Goal: Navigation & Orientation: Find specific page/section

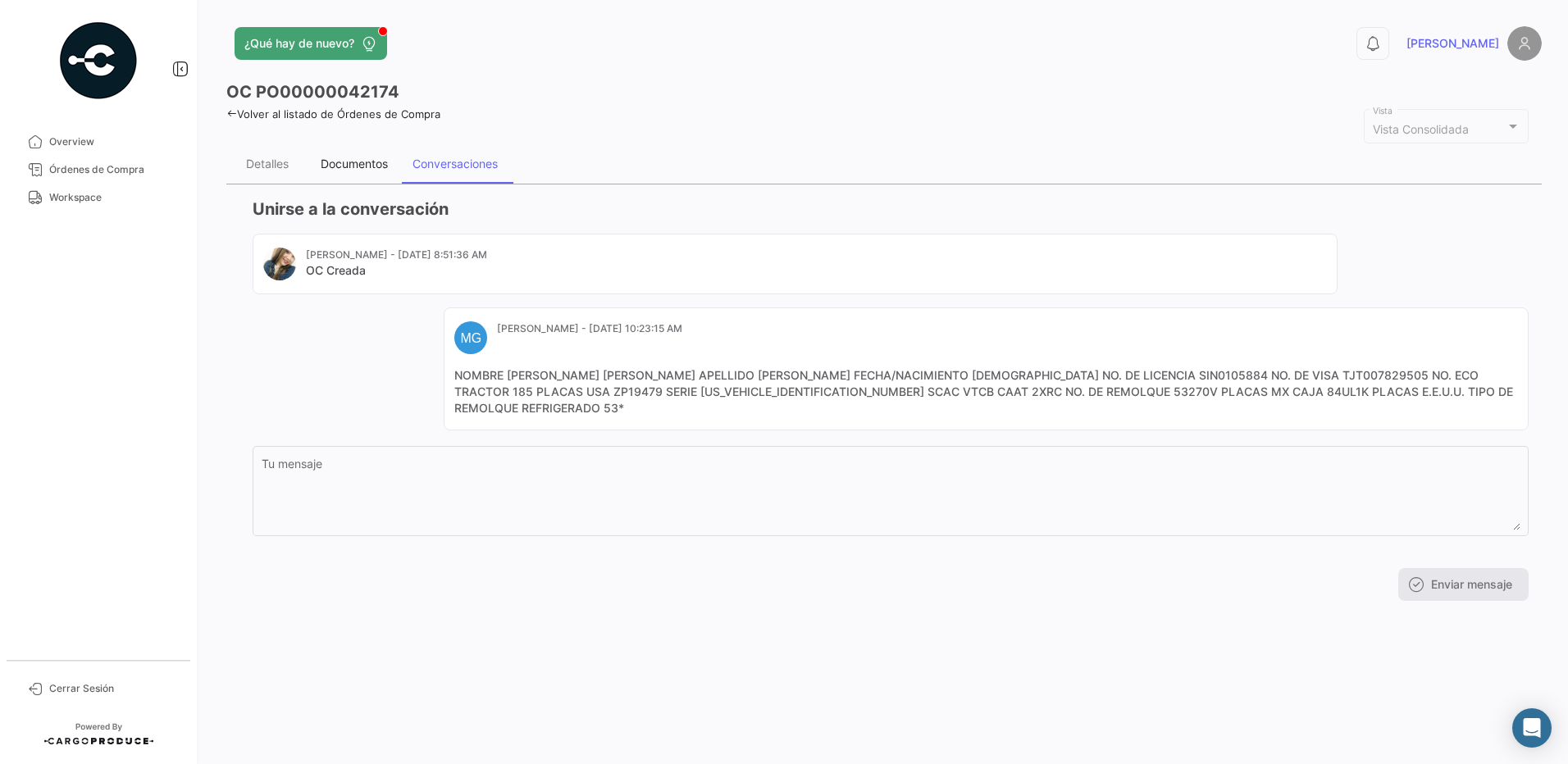
click at [364, 163] on div "Documentos" at bounding box center [354, 164] width 67 height 14
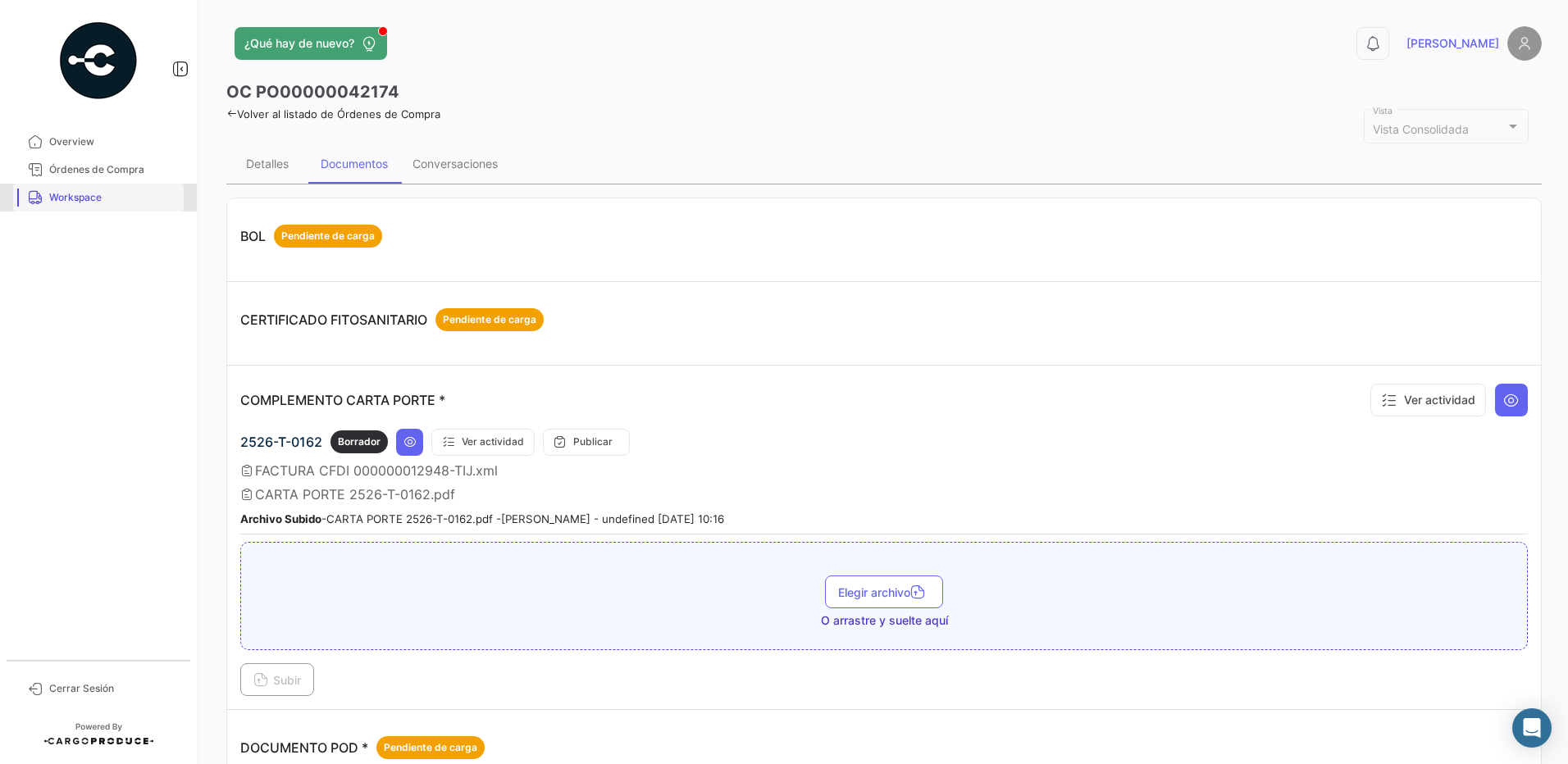
click at [83, 199] on span "Workspace" at bounding box center [112, 197] width 128 height 15
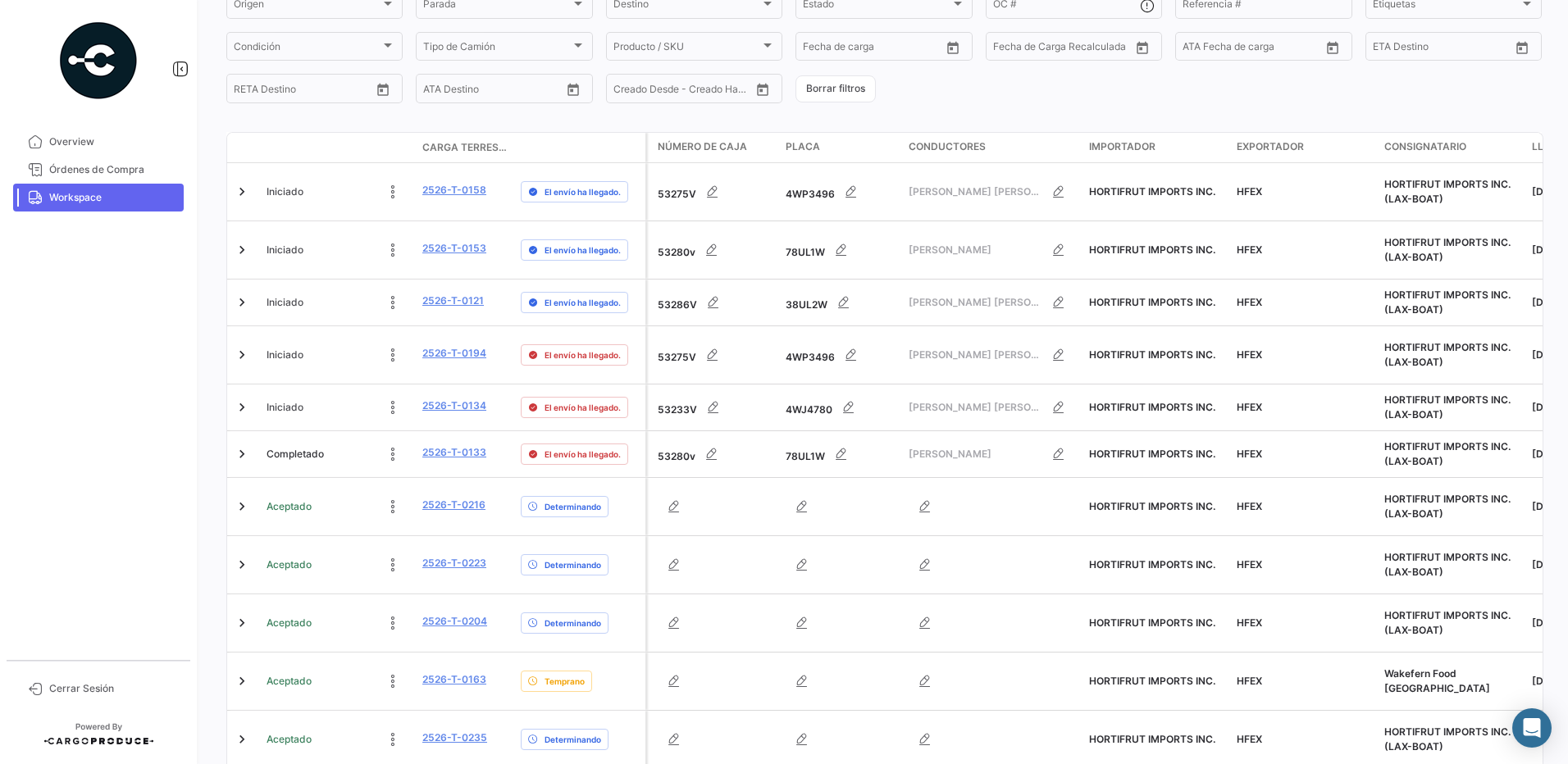
scroll to position [374, 0]
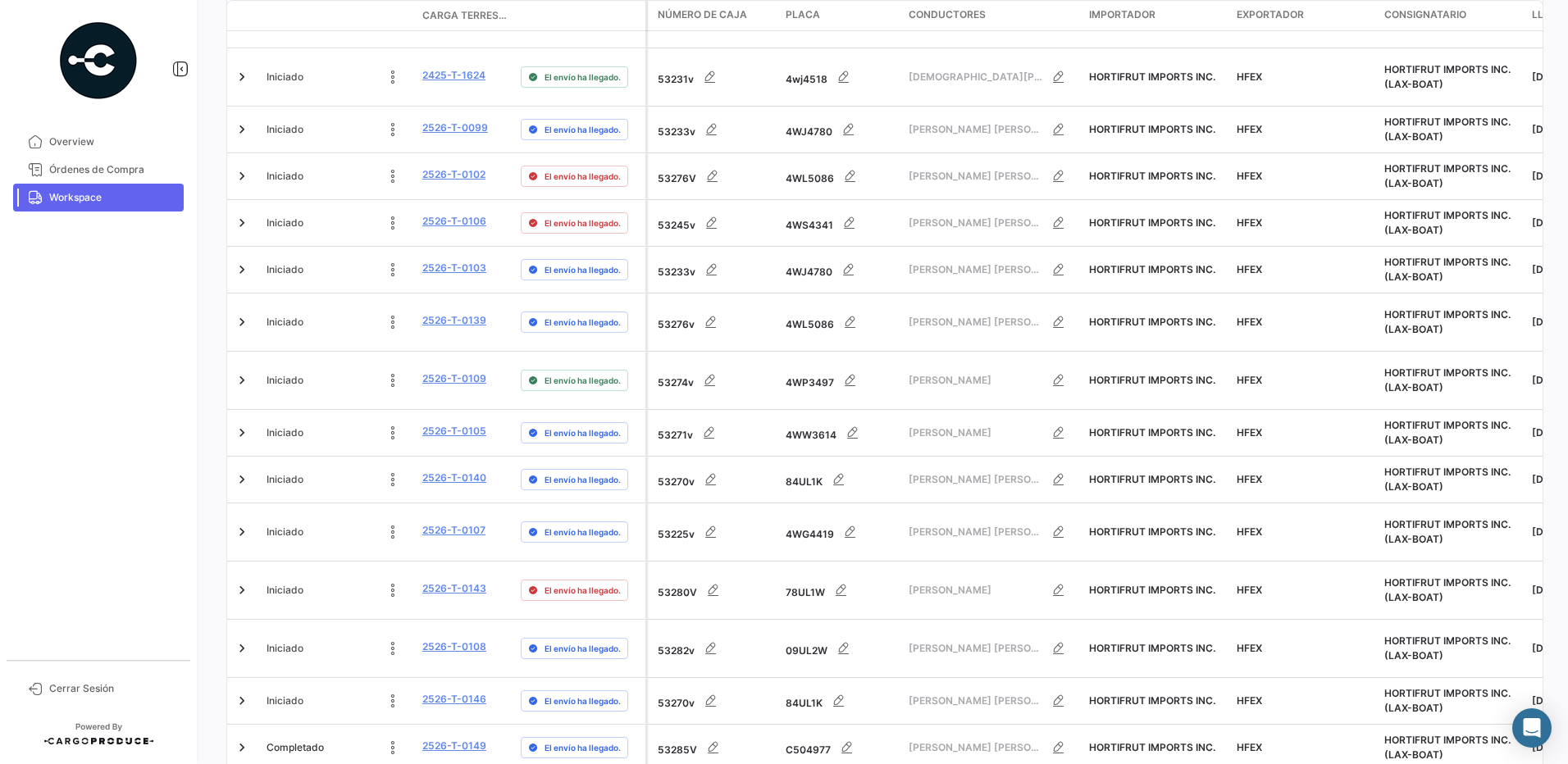
scroll to position [621, 0]
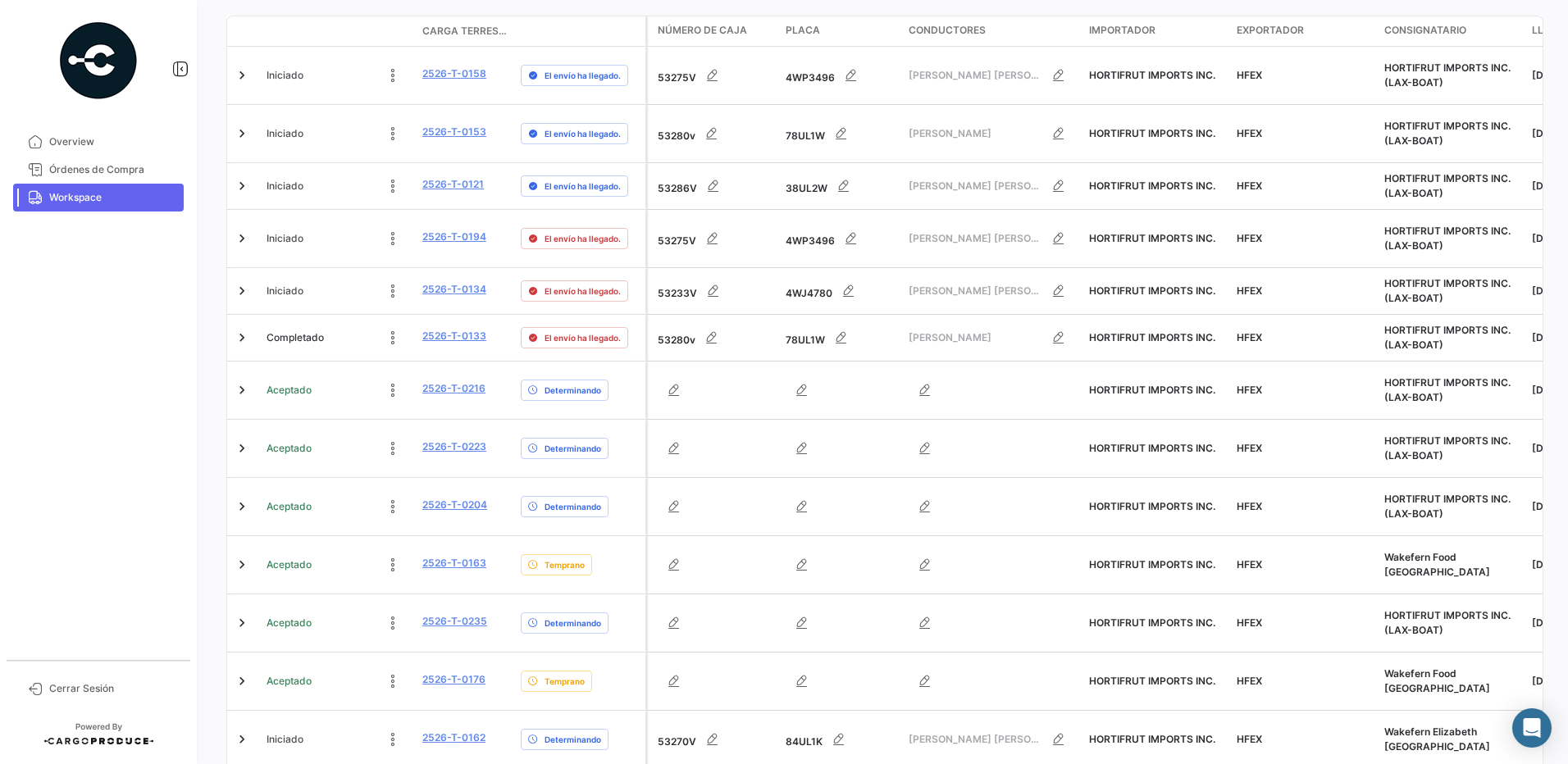
scroll to position [374, 0]
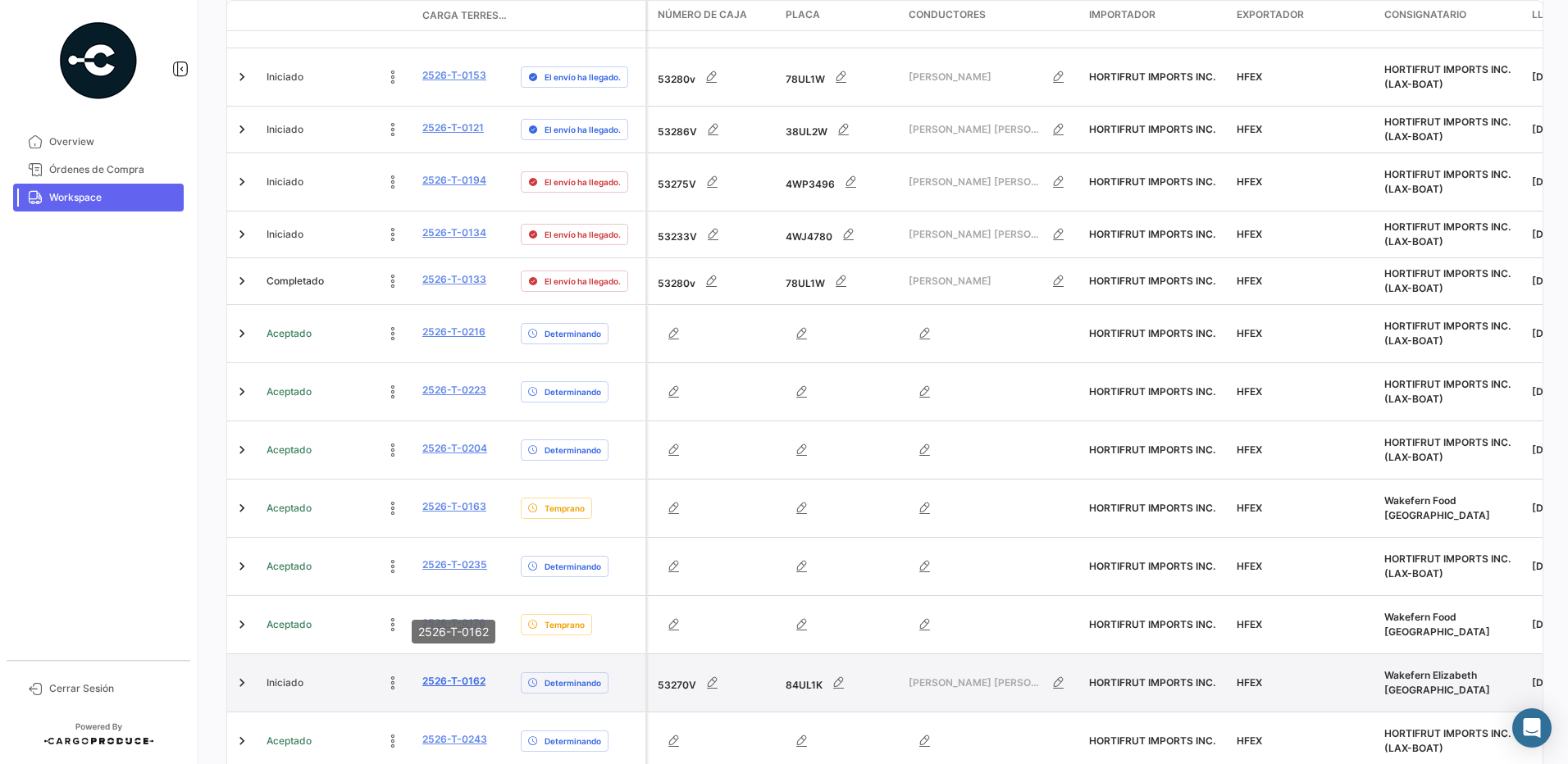
click at [463, 674] on link "2526-T-0162" at bounding box center [453, 681] width 63 height 15
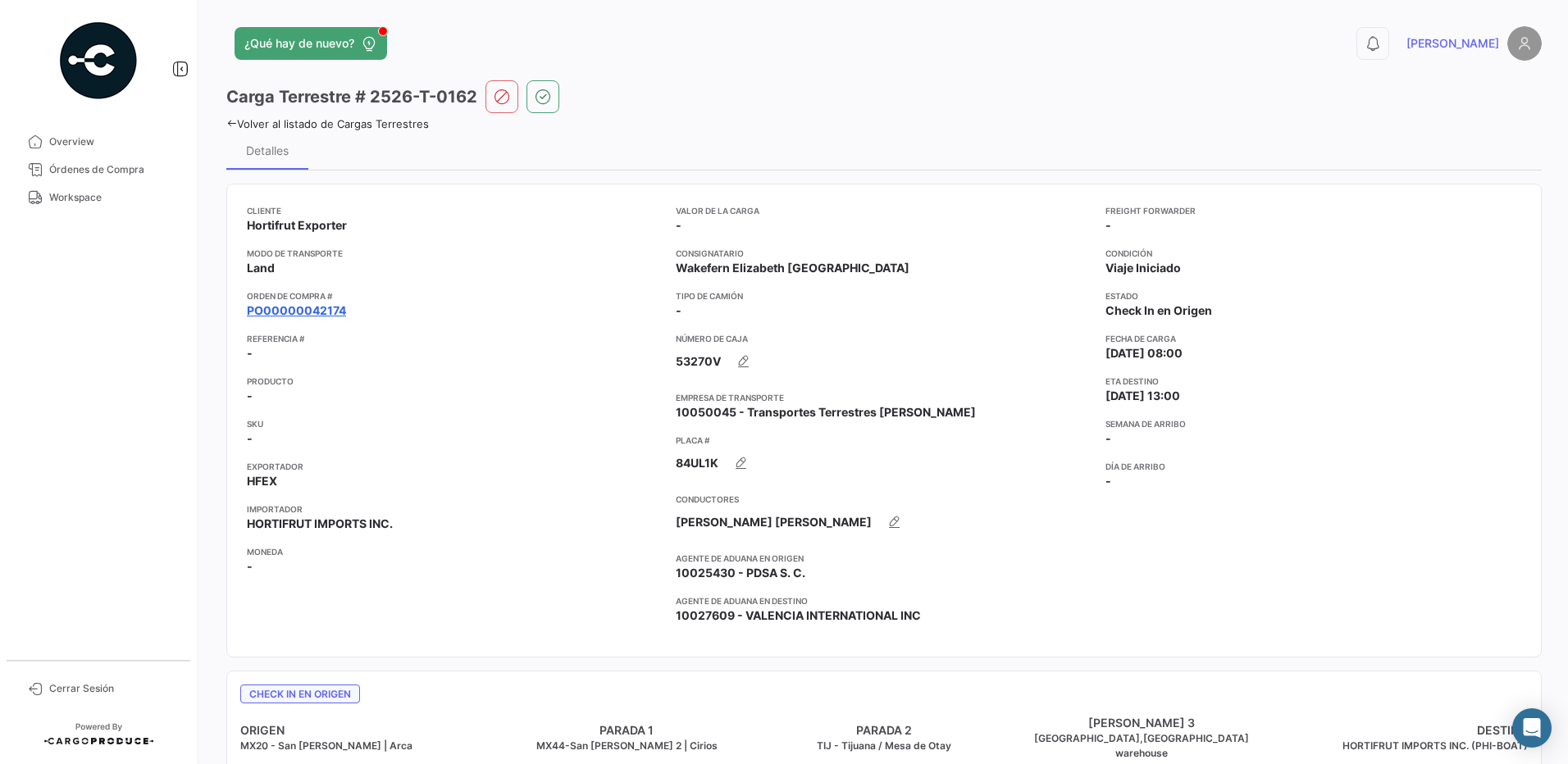
click at [316, 307] on link "PO00000042174" at bounding box center [296, 310] width 99 height 17
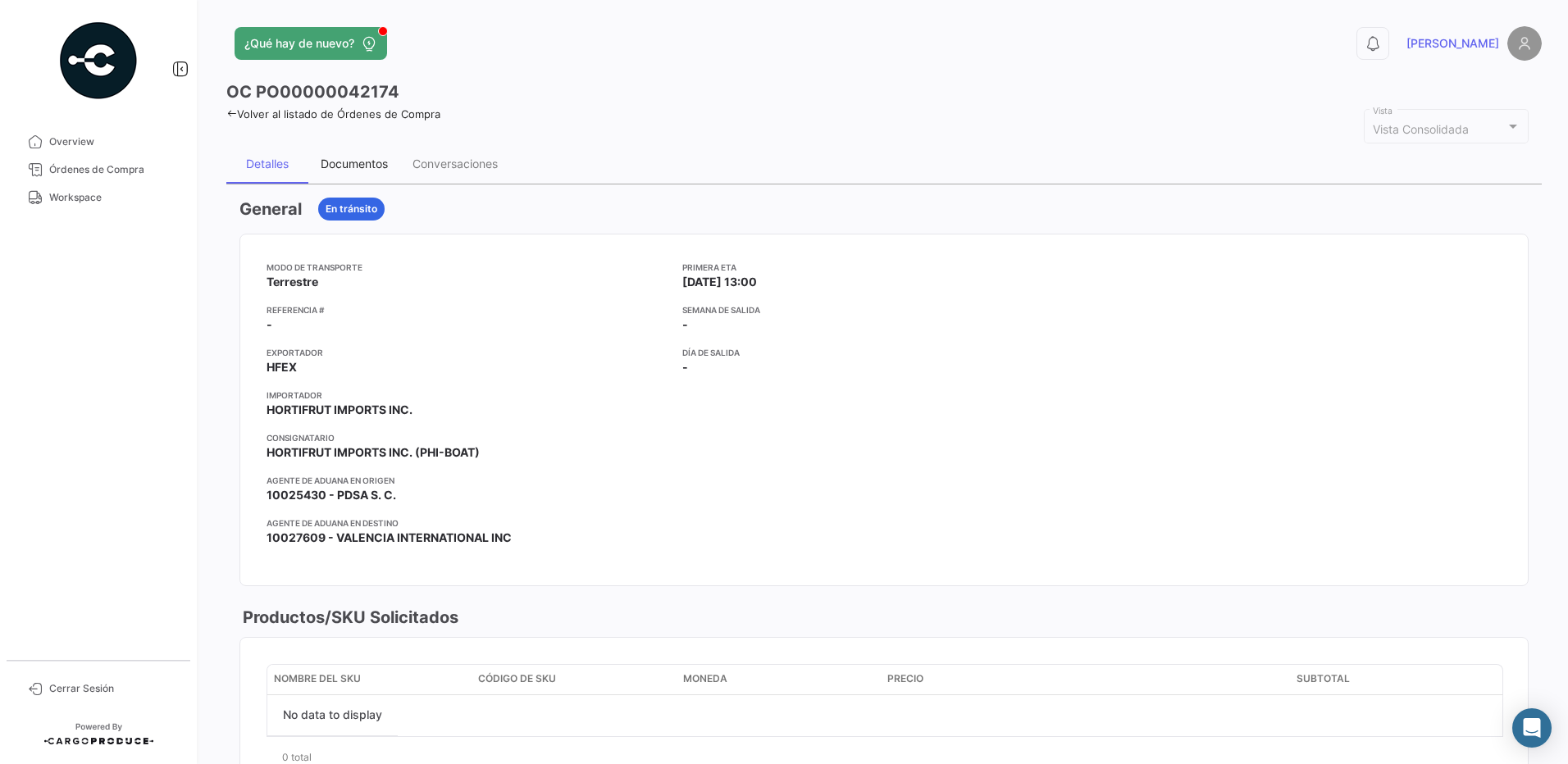
click at [340, 169] on div "Documentos" at bounding box center [354, 164] width 67 height 14
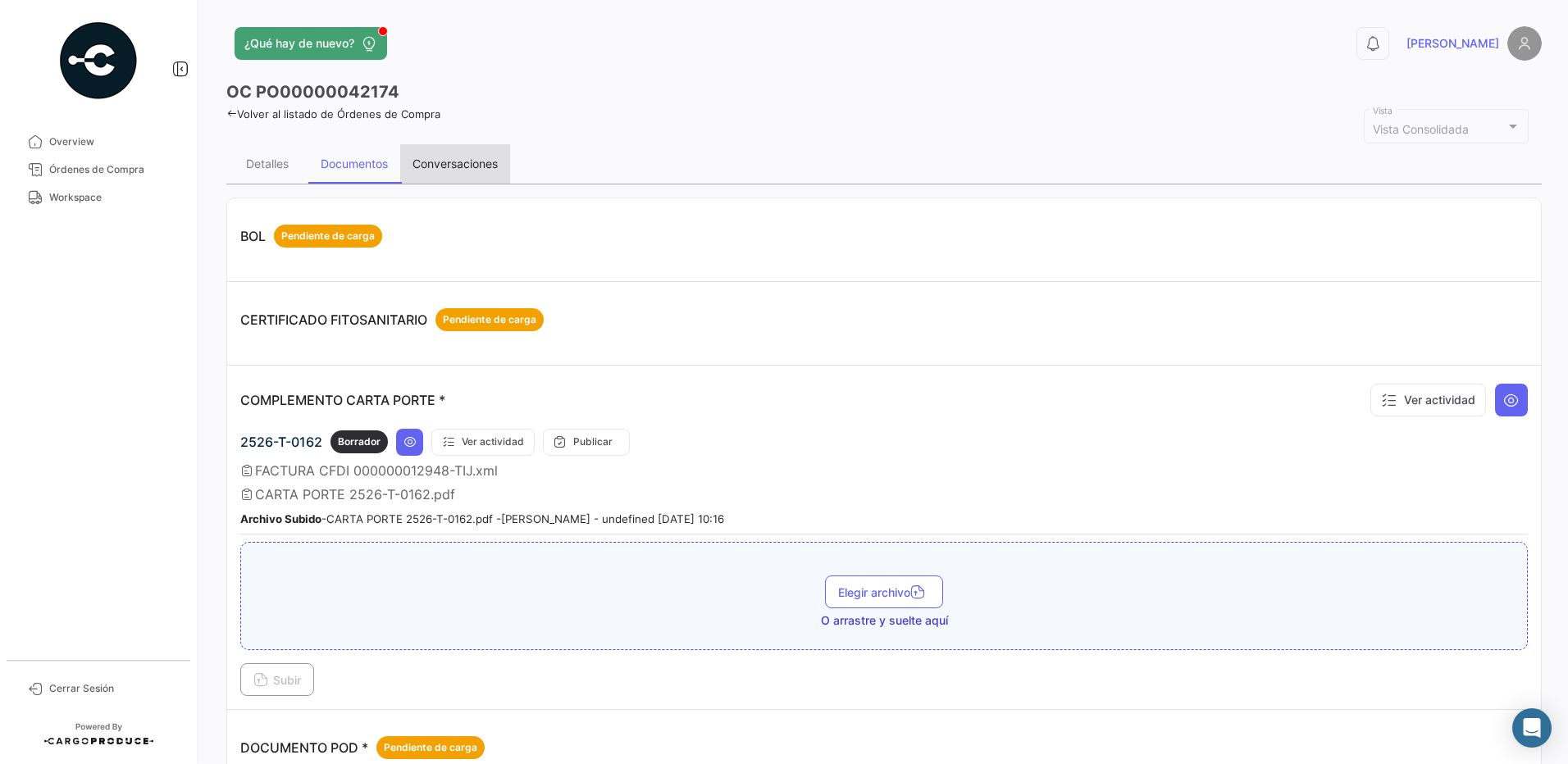
click at [457, 162] on div "Conversaciones" at bounding box center [454, 164] width 85 height 14
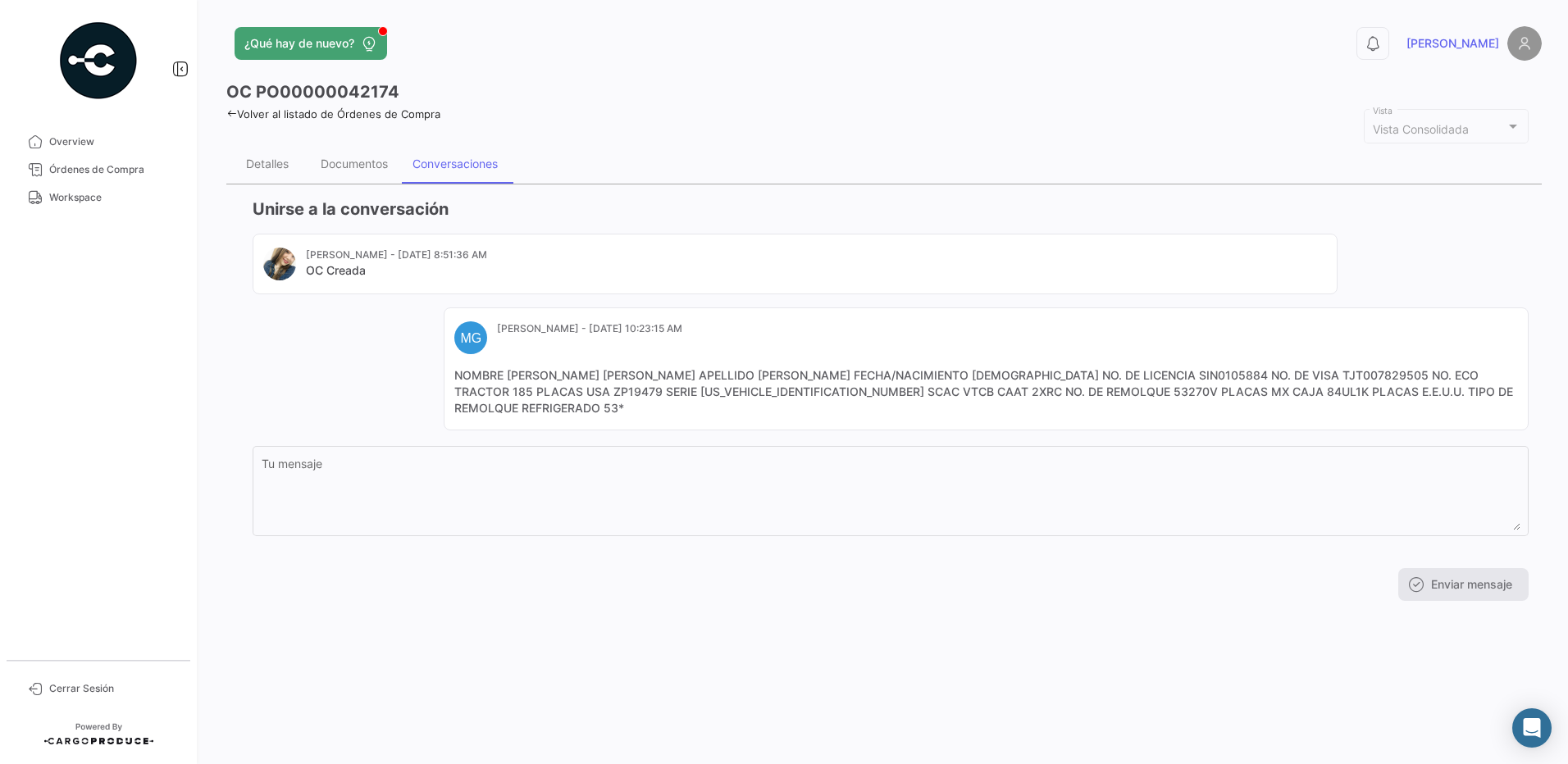
click at [340, 385] on div "[PERSON_NAME] - [DATE] 8:51:36 AM OC Creada MG [PERSON_NAME] - [DATE] 10:23:15 …" at bounding box center [890, 332] width 1276 height 197
click at [312, 354] on div "[PERSON_NAME] - [DATE] 8:51:36 AM OC Creada MG [PERSON_NAME] - [DATE] 10:23:15 …" at bounding box center [890, 332] width 1276 height 197
click at [357, 163] on div "Documentos" at bounding box center [354, 164] width 67 height 14
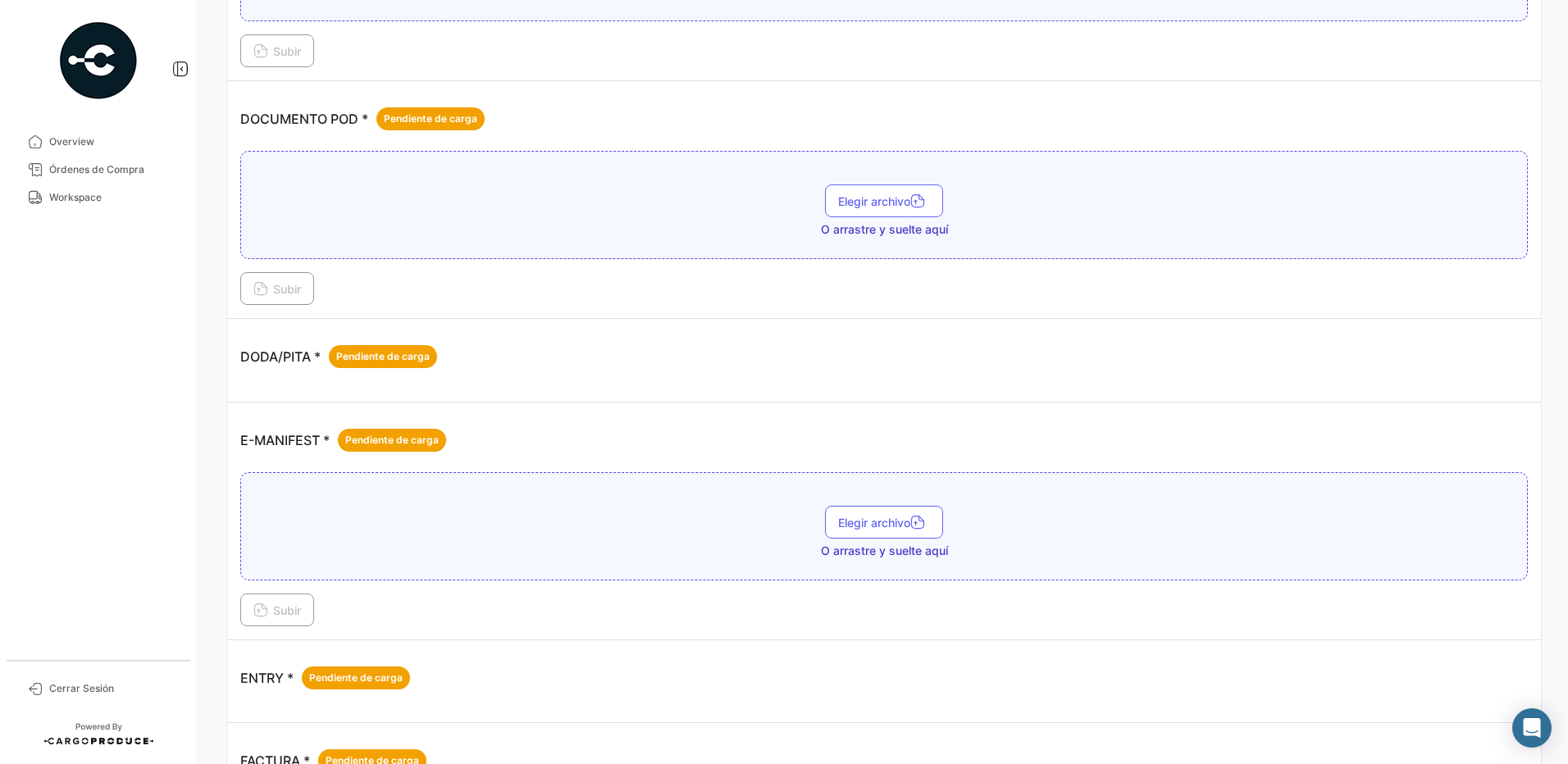
scroll to position [669, 0]
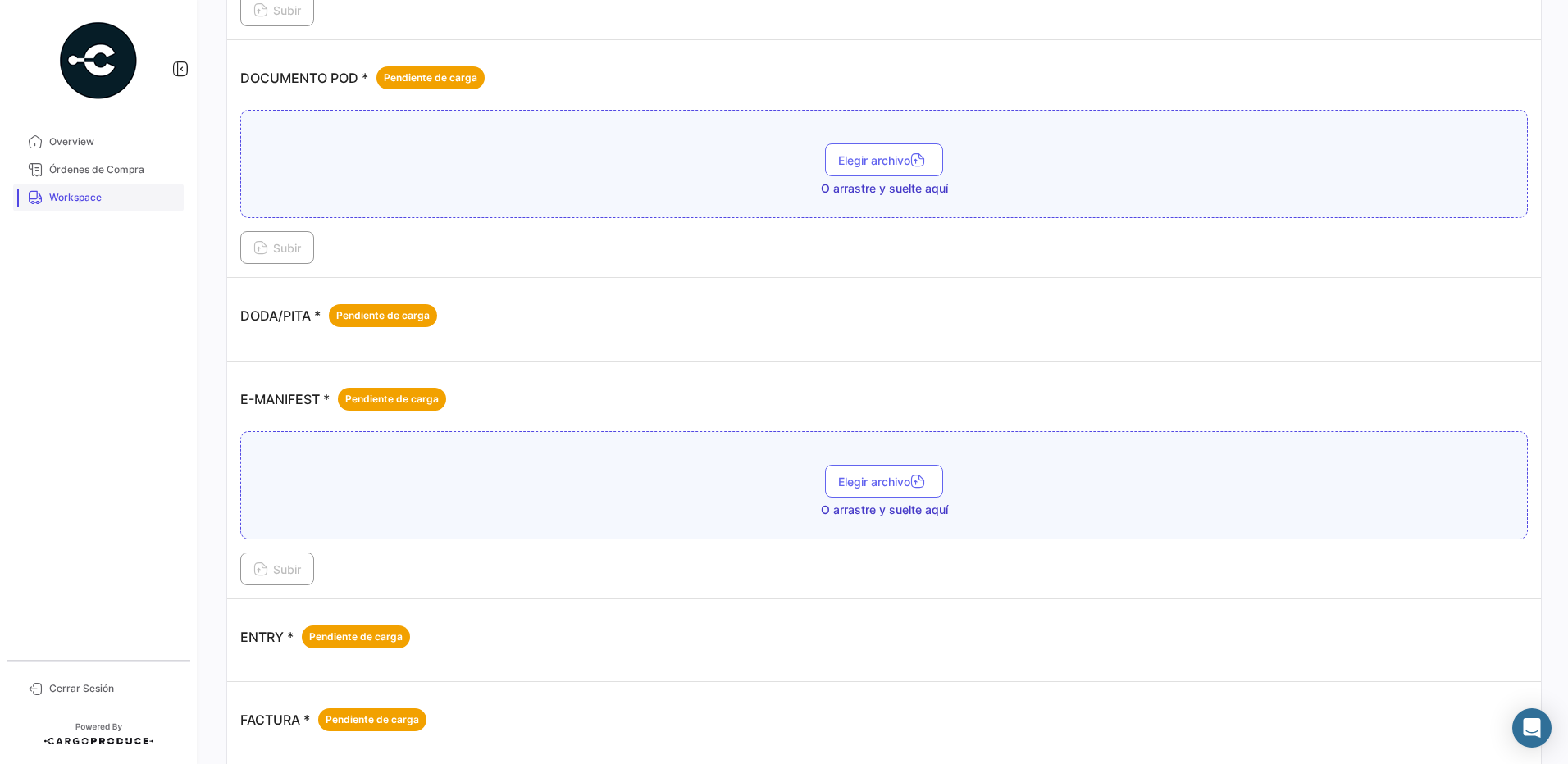
drag, startPoint x: 85, startPoint y: 202, endPoint x: 74, endPoint y: 210, distance: 13.6
click at [85, 202] on span "Workspace" at bounding box center [112, 197] width 128 height 15
